Goal: Find specific page/section: Find specific page/section

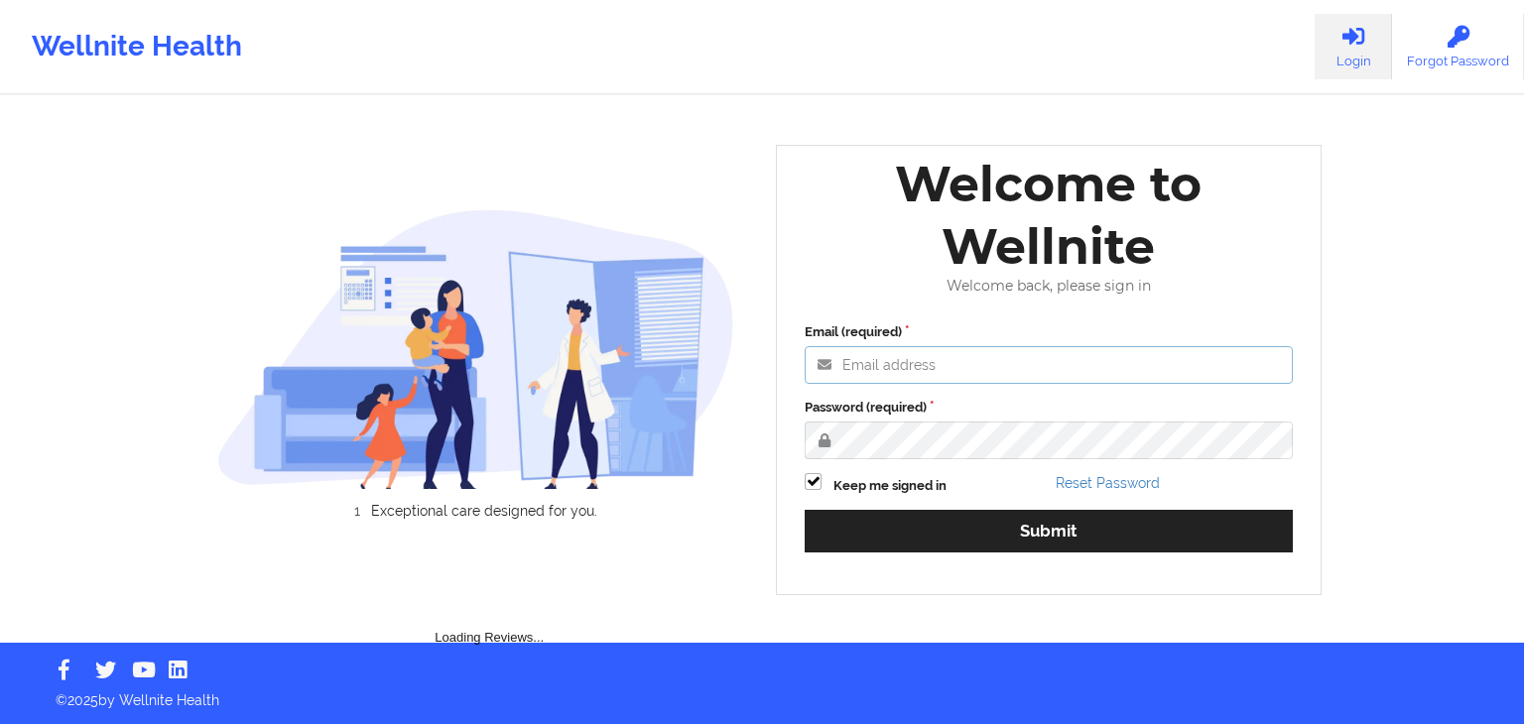
type input "[EMAIL_ADDRESS][DOMAIN_NAME]"
click at [901, 556] on div "Email (required) [EMAIL_ADDRESS][DOMAIN_NAME] Password (required) Keep me signe…" at bounding box center [1049, 444] width 516 height 272
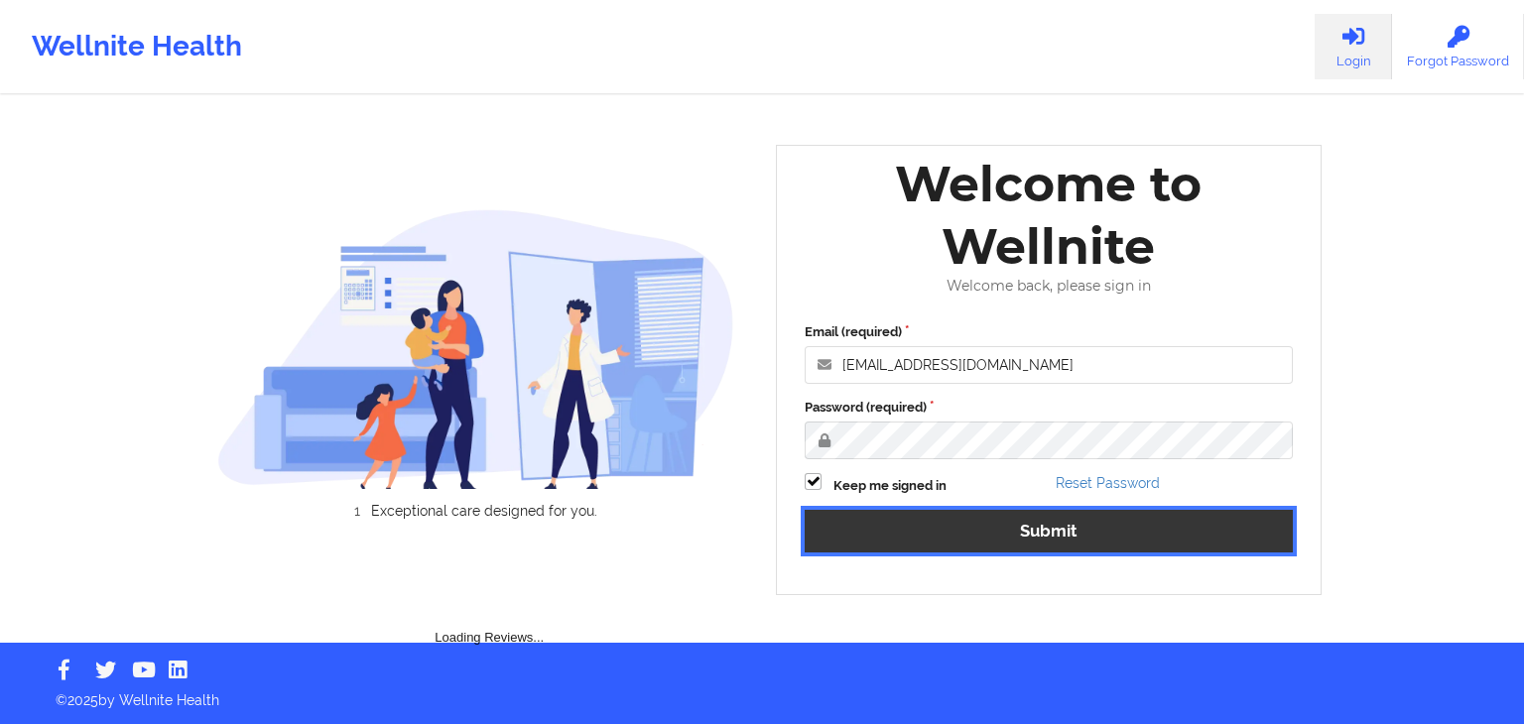
click at [920, 528] on button "Submit" at bounding box center [1048, 531] width 488 height 43
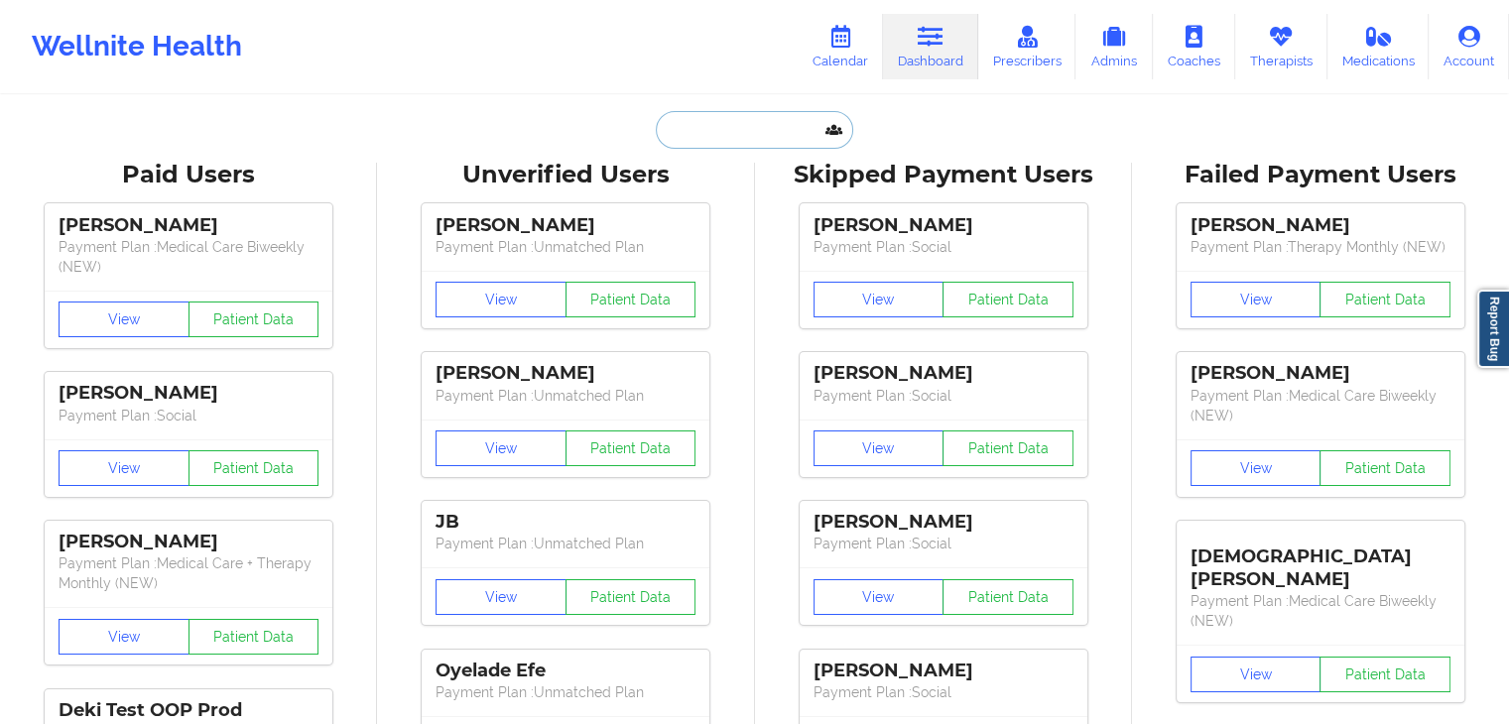
click at [692, 132] on input "text" at bounding box center [754, 130] width 196 height 38
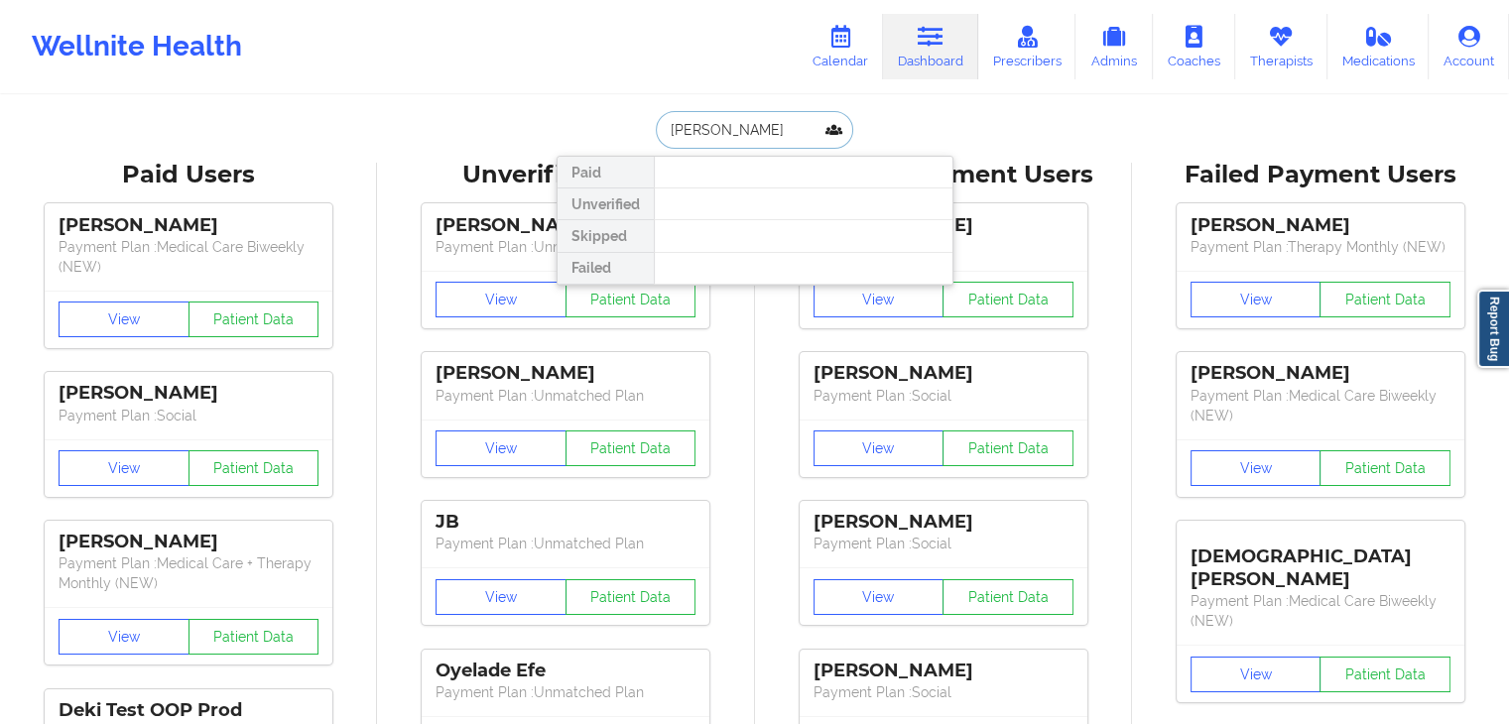
type input "[PERSON_NAME]"
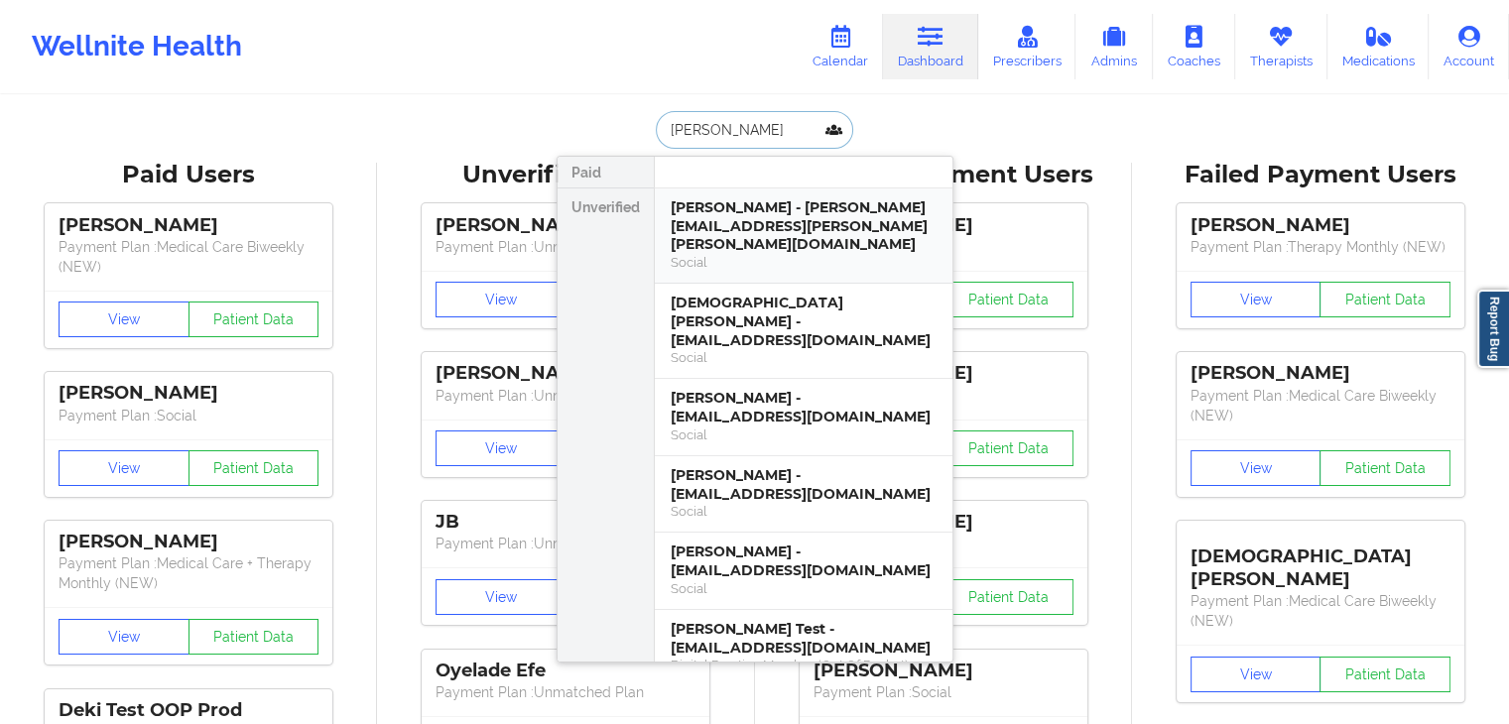
click at [762, 254] on div "Social" at bounding box center [804, 262] width 266 height 17
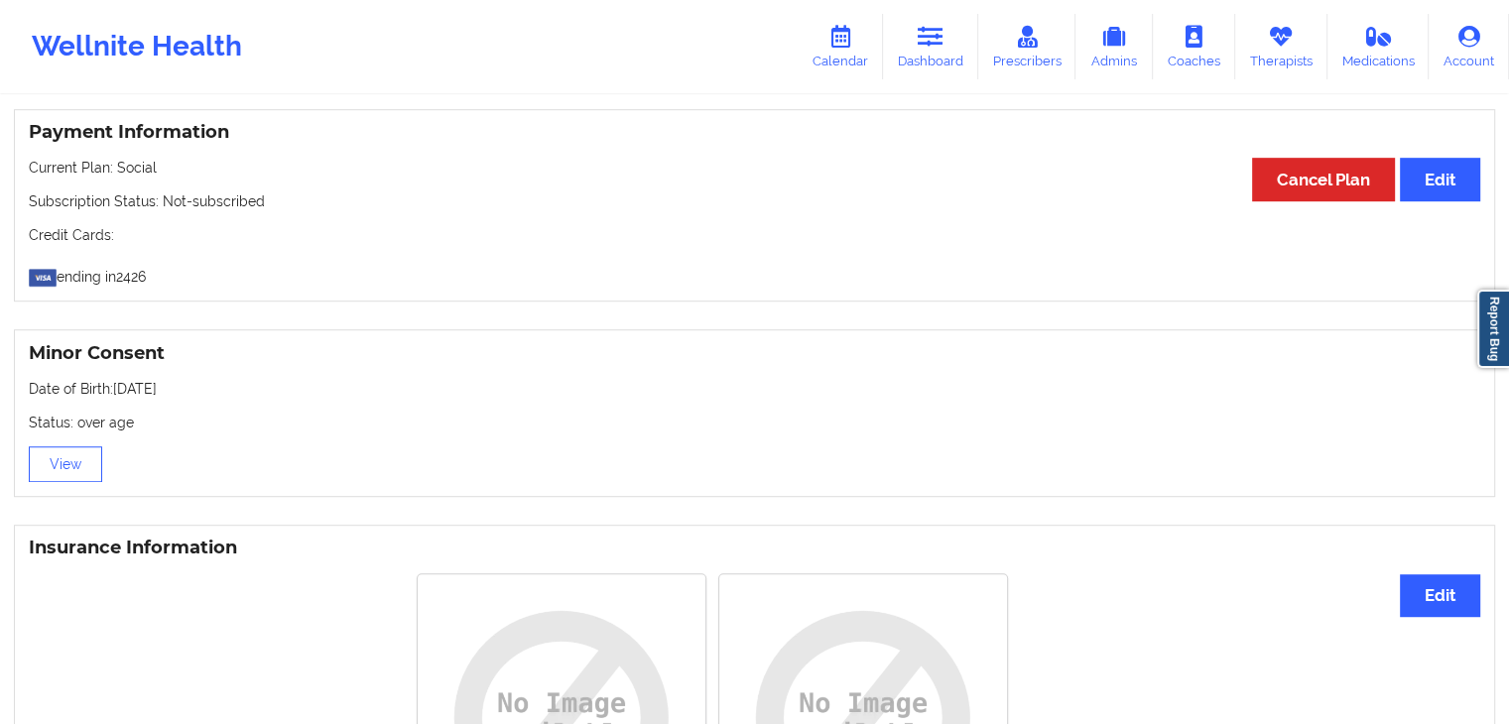
scroll to position [699, 0]
